Goal: Task Accomplishment & Management: Manage account settings

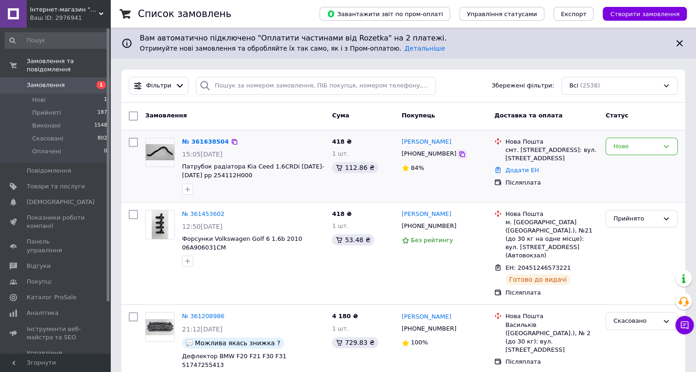
click at [458, 155] on icon at bounding box center [461, 153] width 7 height 7
click at [167, 155] on img at bounding box center [160, 152] width 29 height 16
click at [151, 155] on img at bounding box center [160, 152] width 29 height 16
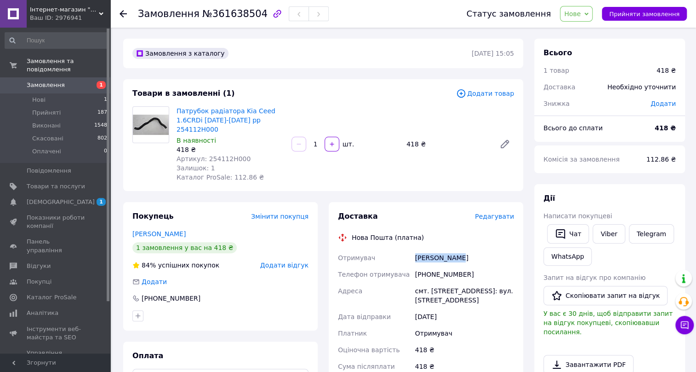
drag, startPoint x: 415, startPoint y: 248, endPoint x: 498, endPoint y: 245, distance: 83.3
click at [498, 249] on div "Холод Андрій" at bounding box center [464, 257] width 103 height 17
copy div "Холод Андрій"
drag, startPoint x: 418, startPoint y: 263, endPoint x: 489, endPoint y: 258, distance: 70.6
click at [489, 266] on div "[PHONE_NUMBER]" at bounding box center [464, 274] width 103 height 17
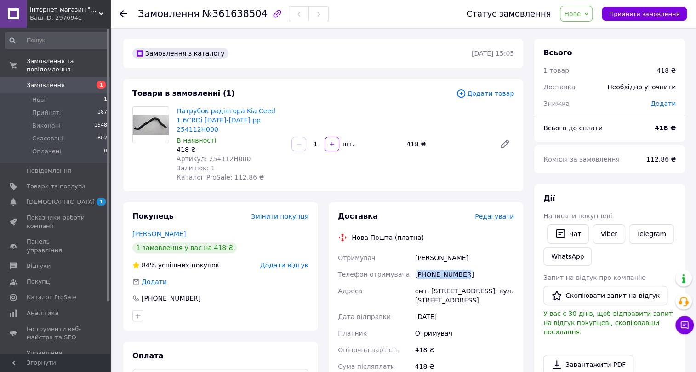
copy div "380978943550"
drag, startPoint x: 282, startPoint y: 120, endPoint x: 243, endPoint y: 124, distance: 39.2
click at [243, 124] on span "Патрубок радіатора Kia Ceed 1.6CRDi [DATE]-[DATE] рр 254112H000" at bounding box center [231, 120] width 108 height 28
copy link "254112H000"
drag, startPoint x: 418, startPoint y: 278, endPoint x: 441, endPoint y: 279, distance: 23.9
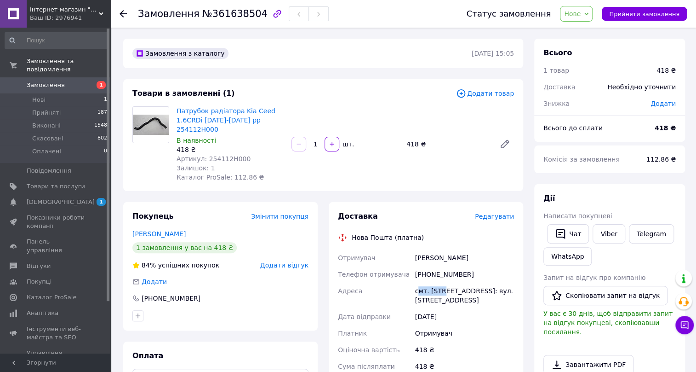
click at [441, 282] on div "смт. [STREET_ADDRESS]: вул. [STREET_ADDRESS]" at bounding box center [464, 295] width 103 height 26
click at [407, 282] on div "Адреса" at bounding box center [374, 295] width 77 height 26
drag, startPoint x: 414, startPoint y: 279, endPoint x: 454, endPoint y: 280, distance: 39.6
click at [454, 282] on div "смт. [STREET_ADDRESS]: вул. [STREET_ADDRESS]" at bounding box center [464, 295] width 103 height 26
copy div "смт. Печеніги"
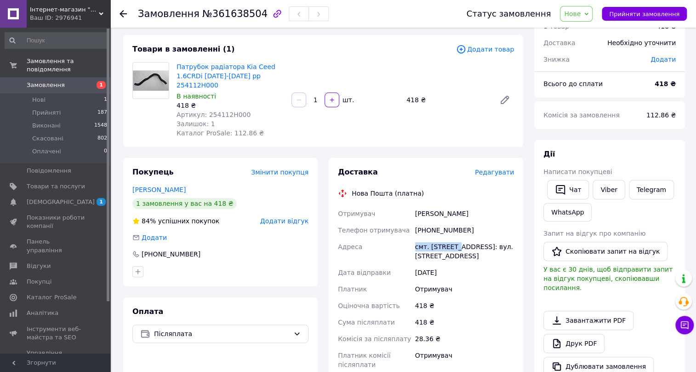
scroll to position [125, 0]
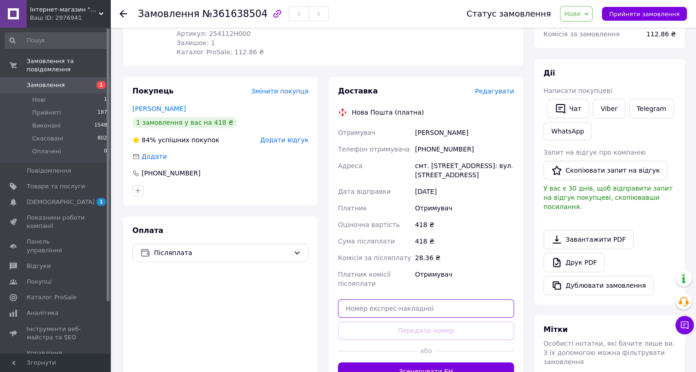
click at [408, 299] on input "text" at bounding box center [426, 308] width 176 height 18
paste input "20451247343300"
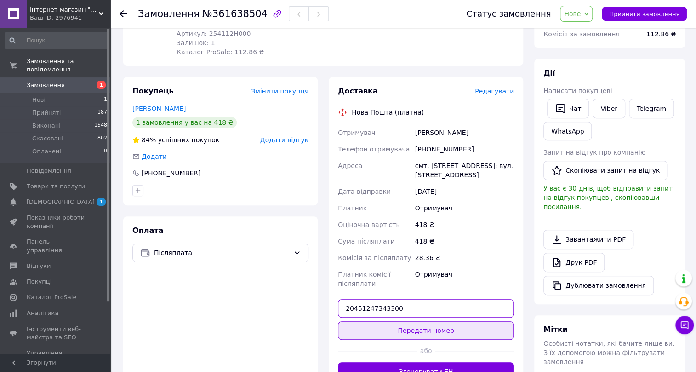
type input "20451247343300"
click at [424, 321] on button "Передати номер" at bounding box center [426, 330] width 176 height 18
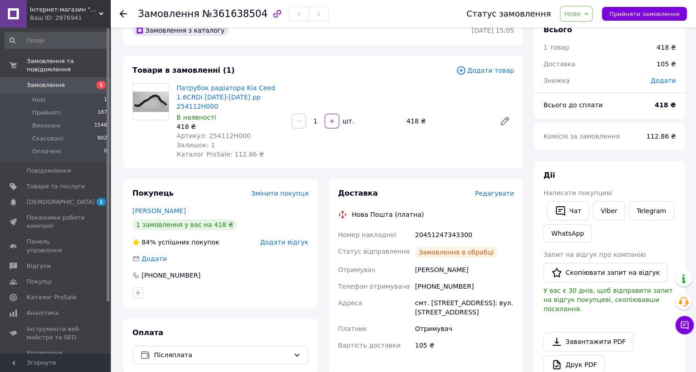
scroll to position [0, 0]
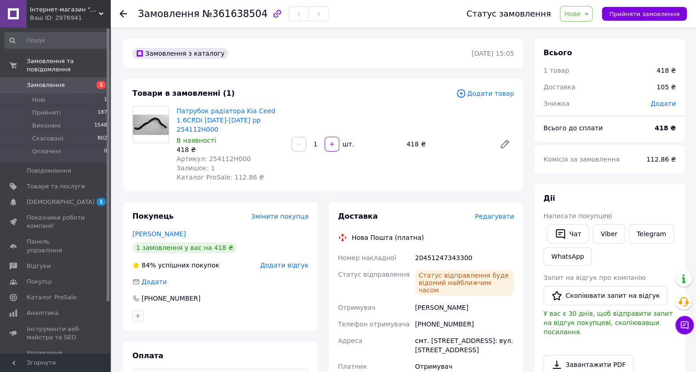
click at [70, 81] on span "Замовлення" at bounding box center [56, 85] width 58 height 8
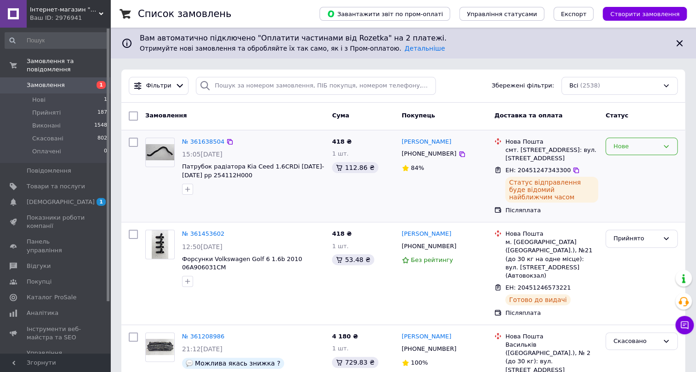
click at [625, 143] on div "Нове" at bounding box center [636, 147] width 46 height 10
click at [624, 161] on li "Прийнято" at bounding box center [641, 165] width 71 height 17
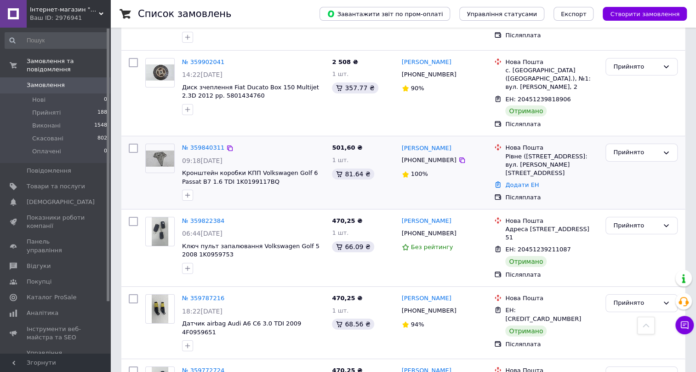
scroll to position [1672, 0]
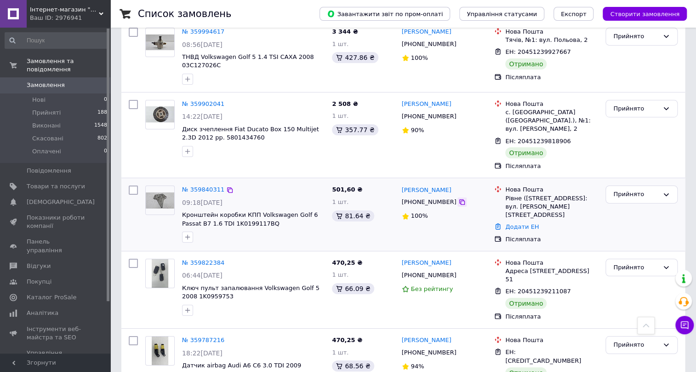
click at [458, 198] on icon at bounding box center [461, 201] width 7 height 7
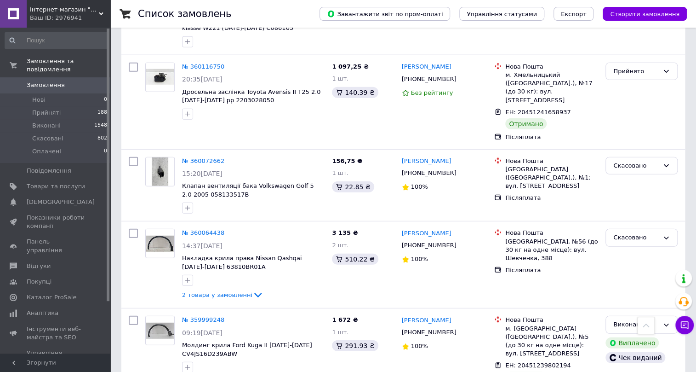
scroll to position [1212, 0]
